Goal: Check status: Check status

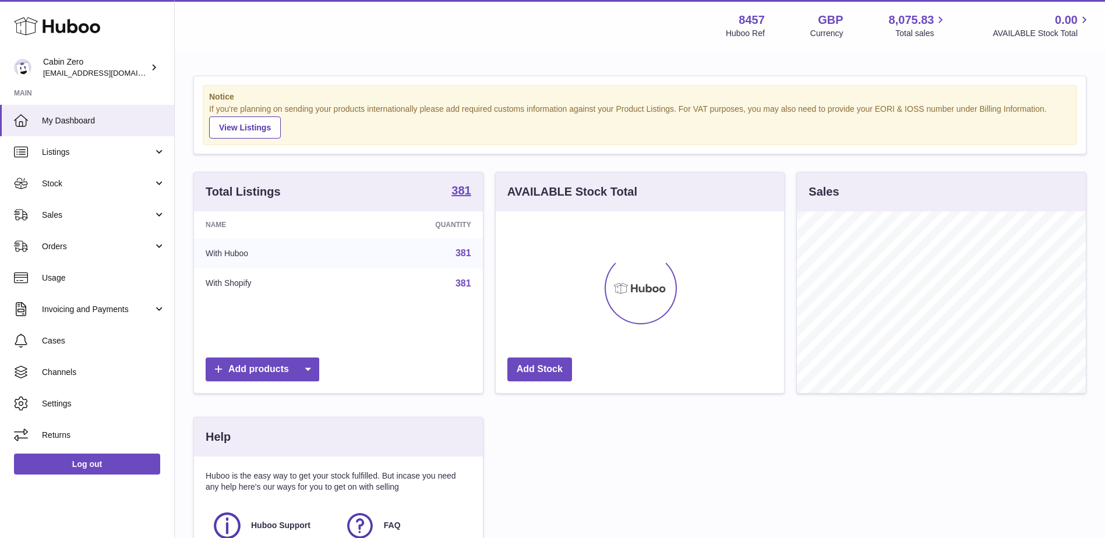
scroll to position [182, 291]
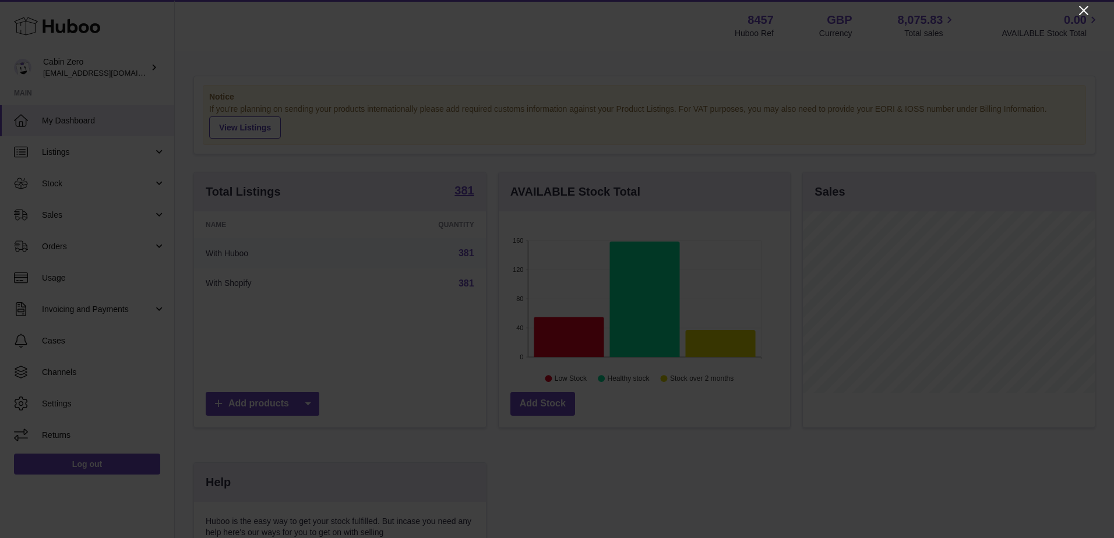
click at [1082, 5] on icon "Close" at bounding box center [1083, 10] width 14 height 14
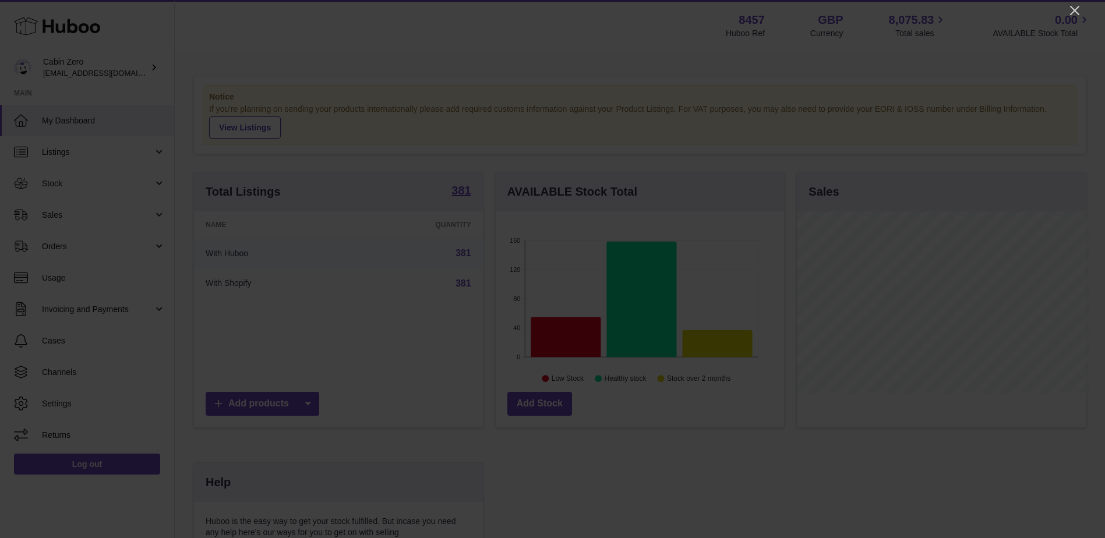
scroll to position [582315, 582208]
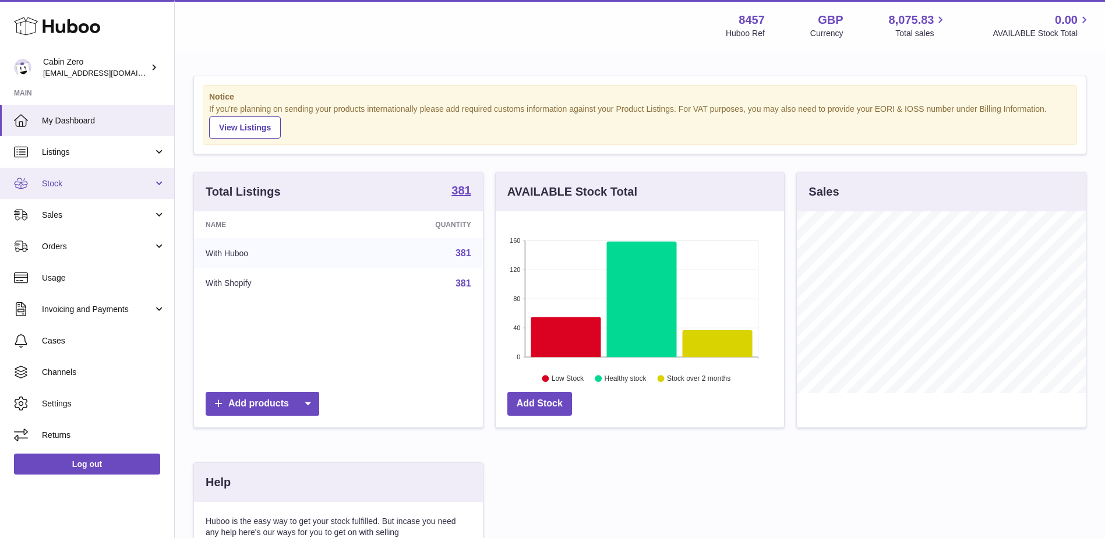
click at [73, 189] on span "Stock" at bounding box center [97, 183] width 111 height 11
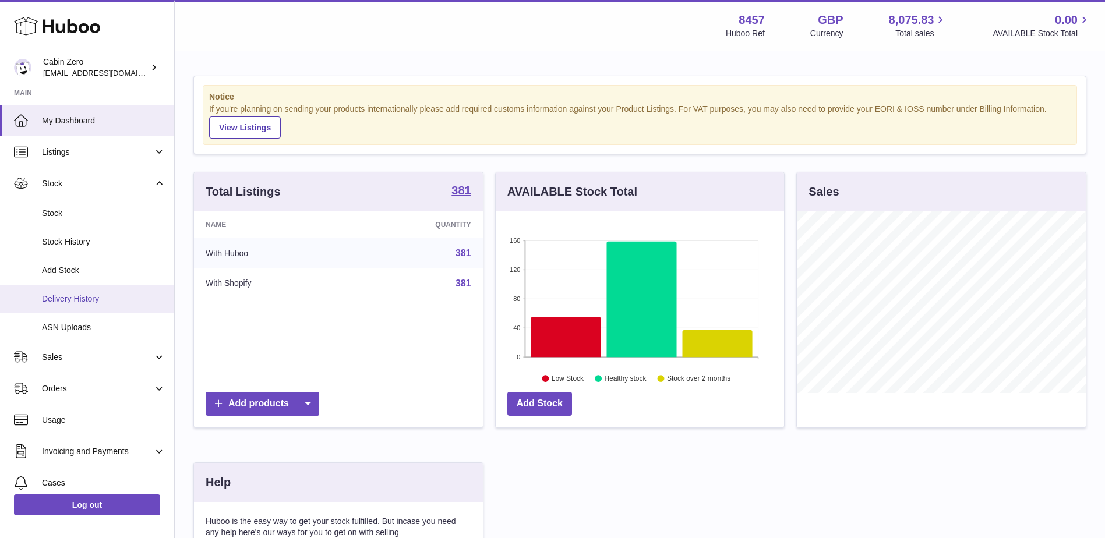
click at [71, 298] on span "Delivery History" at bounding box center [103, 299] width 123 height 11
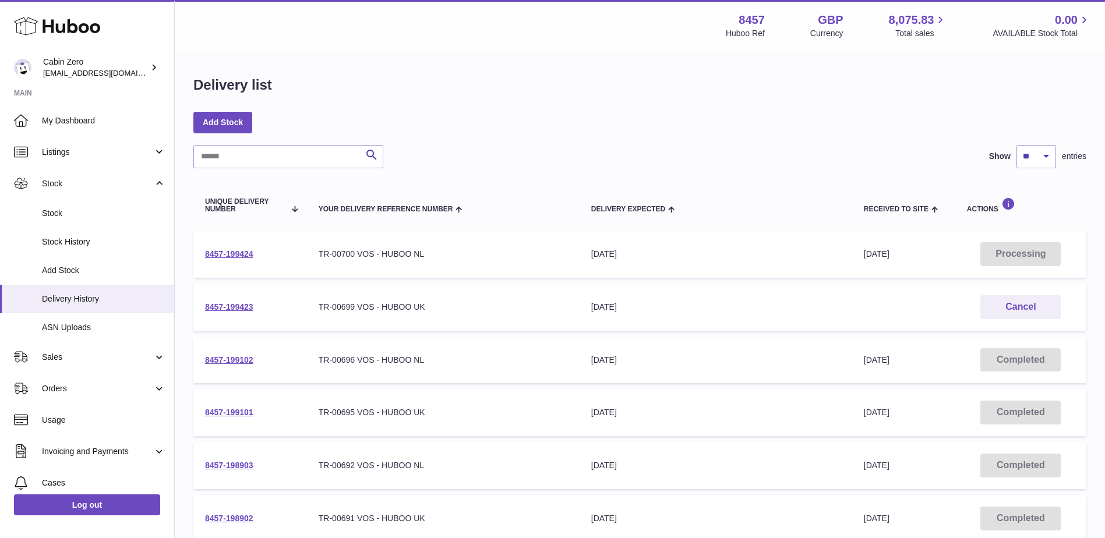
click at [234, 260] on td "8457-199424" at bounding box center [250, 254] width 114 height 47
click at [242, 252] on link "8457-199424" at bounding box center [229, 253] width 48 height 9
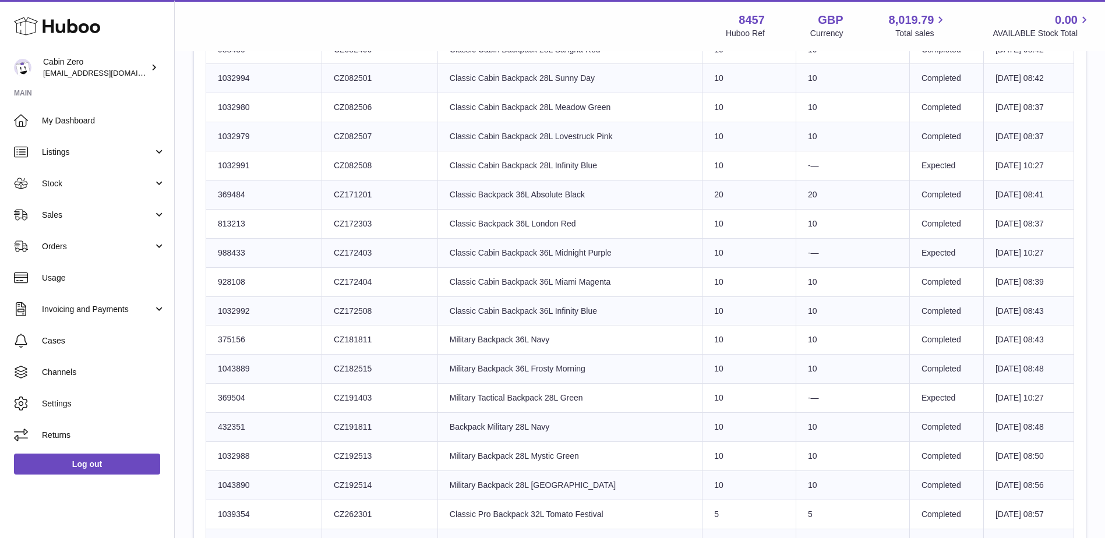
scroll to position [1032, 0]
